Goal: Task Accomplishment & Management: Use online tool/utility

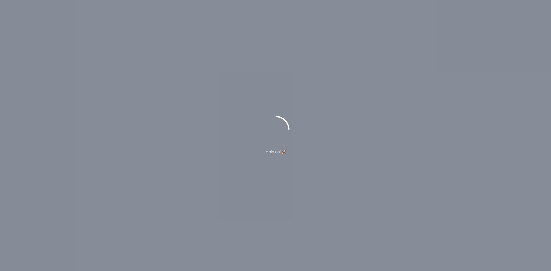
click at [319, 163] on div "Hold on! 🚀" at bounding box center [275, 135] width 551 height 271
click at [387, 113] on div "Hold on! 🚀" at bounding box center [275, 135] width 551 height 271
click at [413, 105] on div "Hold on! 🚀" at bounding box center [275, 135] width 551 height 271
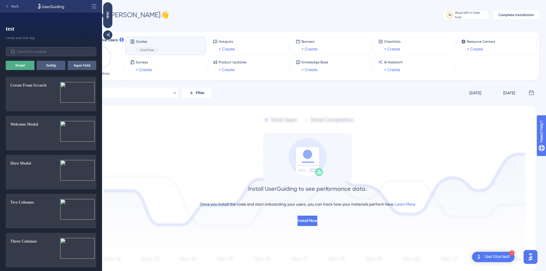
click at [163, 44] on div "Guides Inactive" at bounding box center [165, 45] width 71 height 13
